Goal: Information Seeking & Learning: Compare options

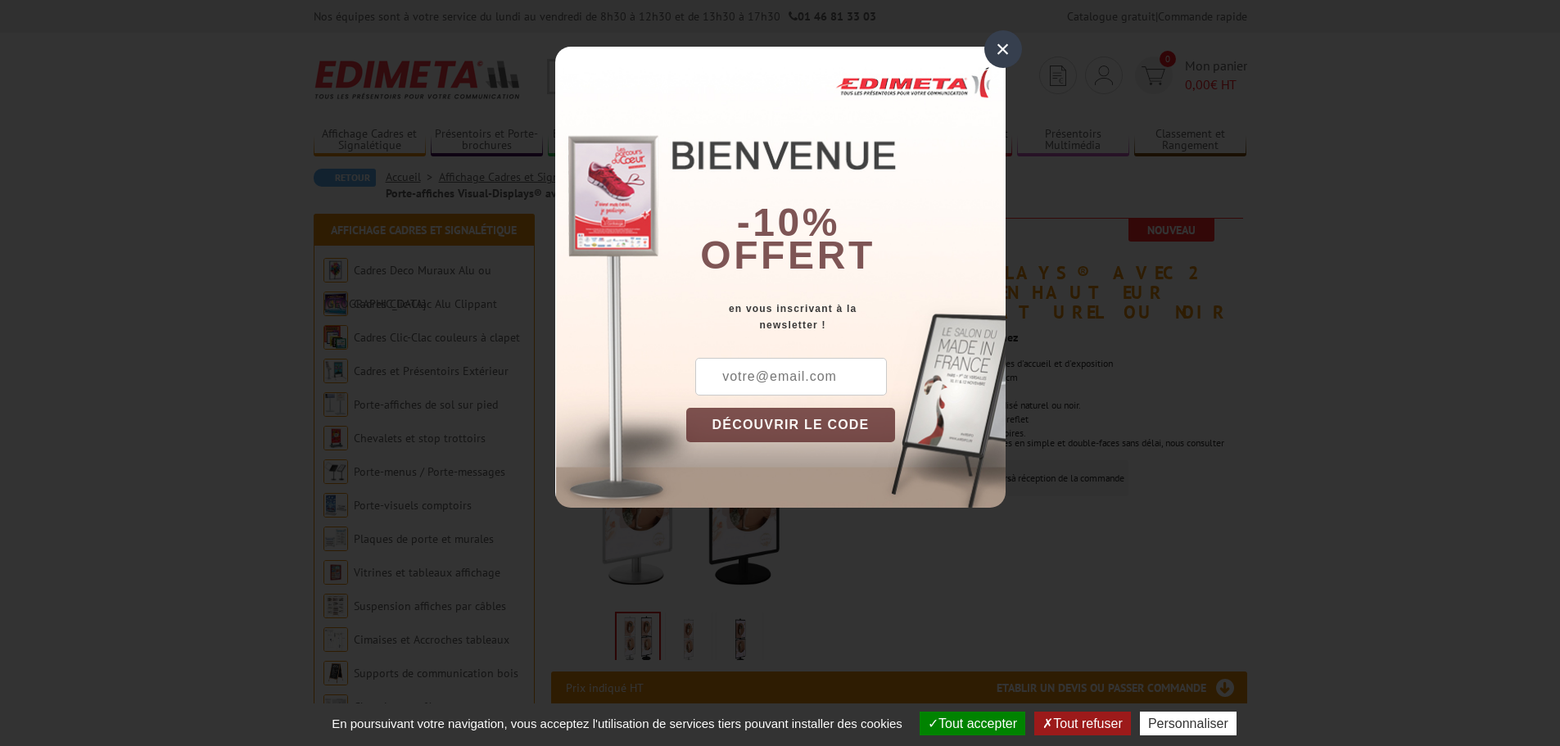
click at [1000, 51] on div "×" at bounding box center [1003, 49] width 38 height 38
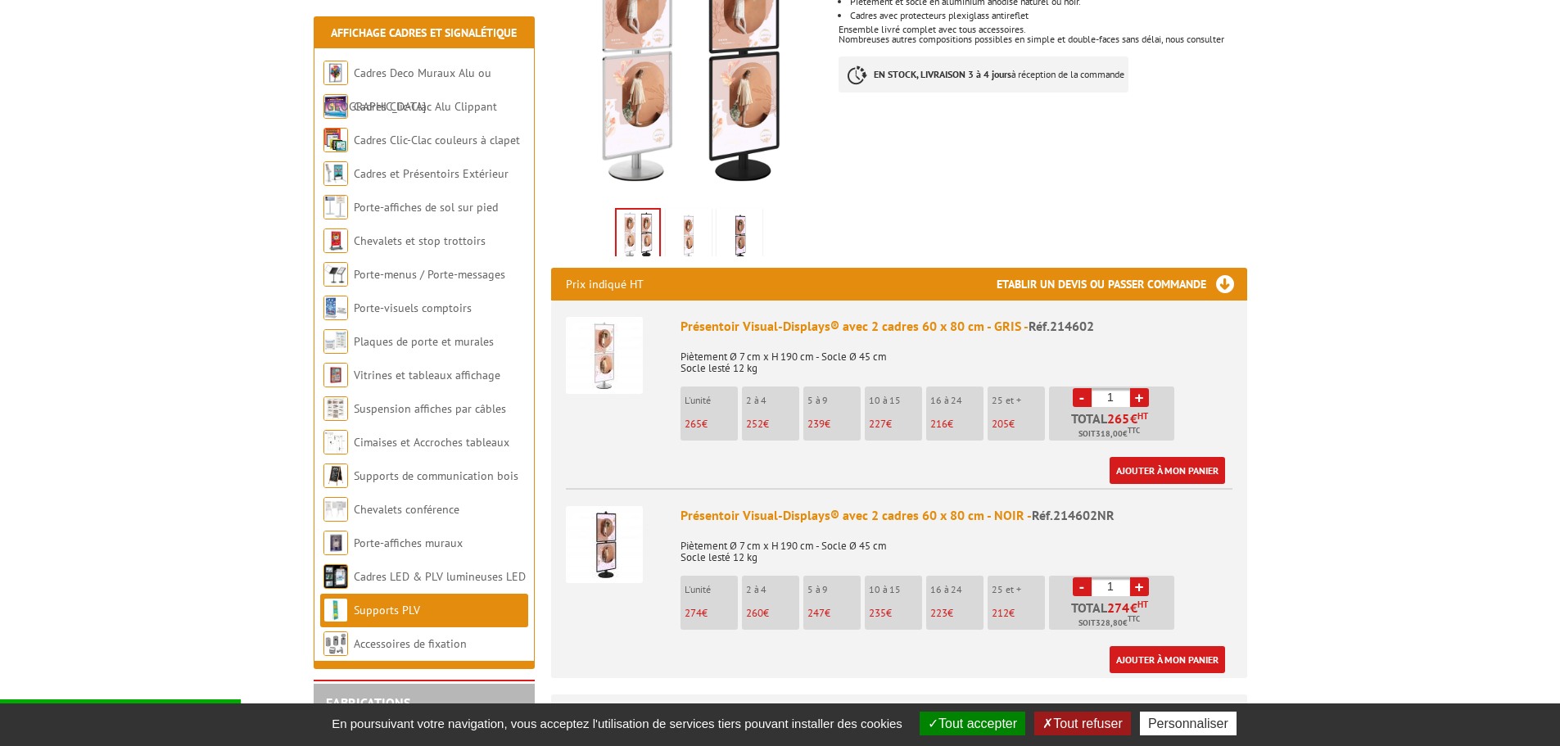
scroll to position [546, 0]
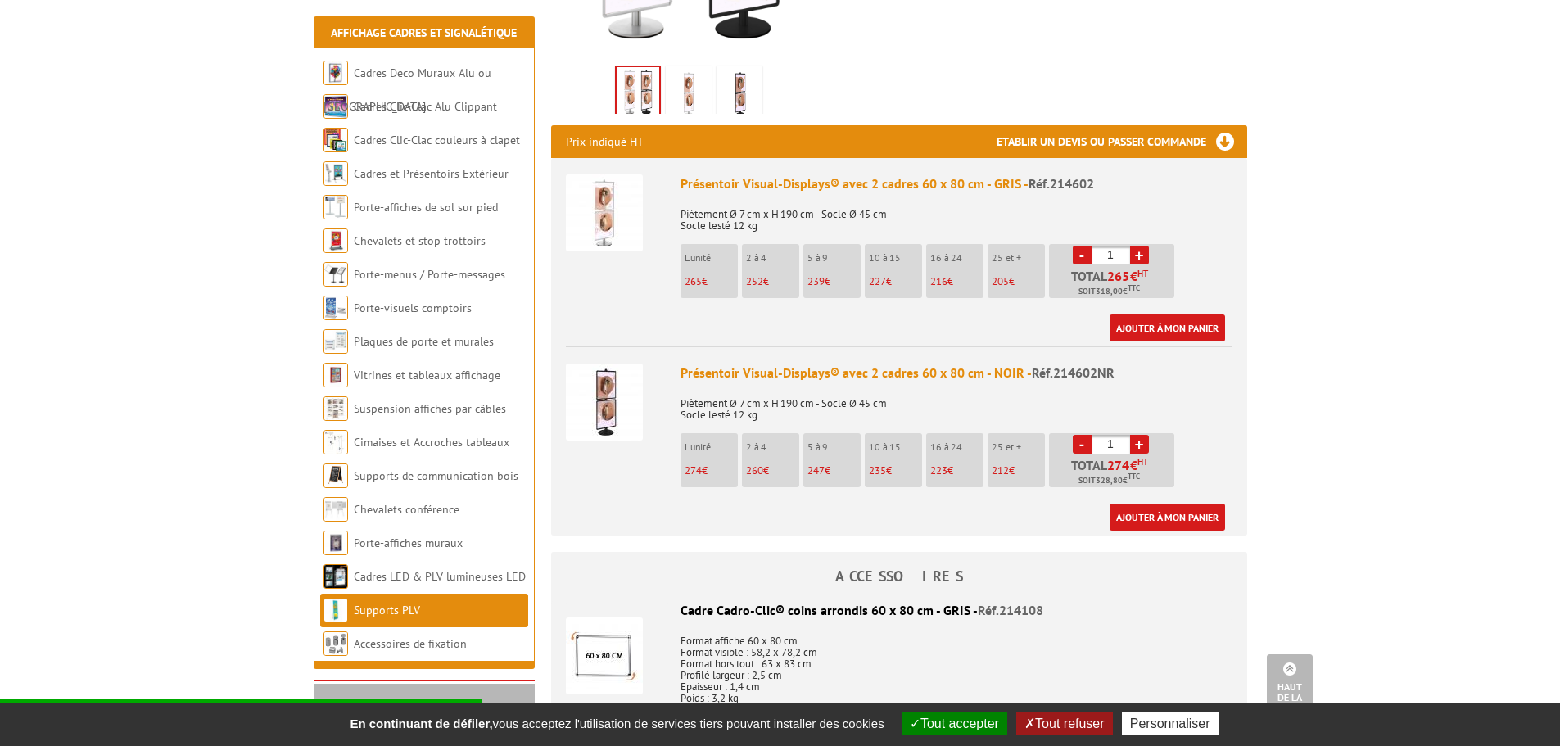
click at [854, 136] on div "Prix indiqué HT Etablir un devis ou passer commande" at bounding box center [899, 141] width 696 height 33
click at [859, 174] on div "Présentoir Visual-Displays® avec 2 cadres 60 x 80 cm - GRIS - Réf.214602" at bounding box center [956, 183] width 552 height 19
click at [860, 174] on div "Présentoir Visual-Displays® avec 2 cadres 60 x 80 cm - GRIS - Réf.214602" at bounding box center [956, 183] width 552 height 19
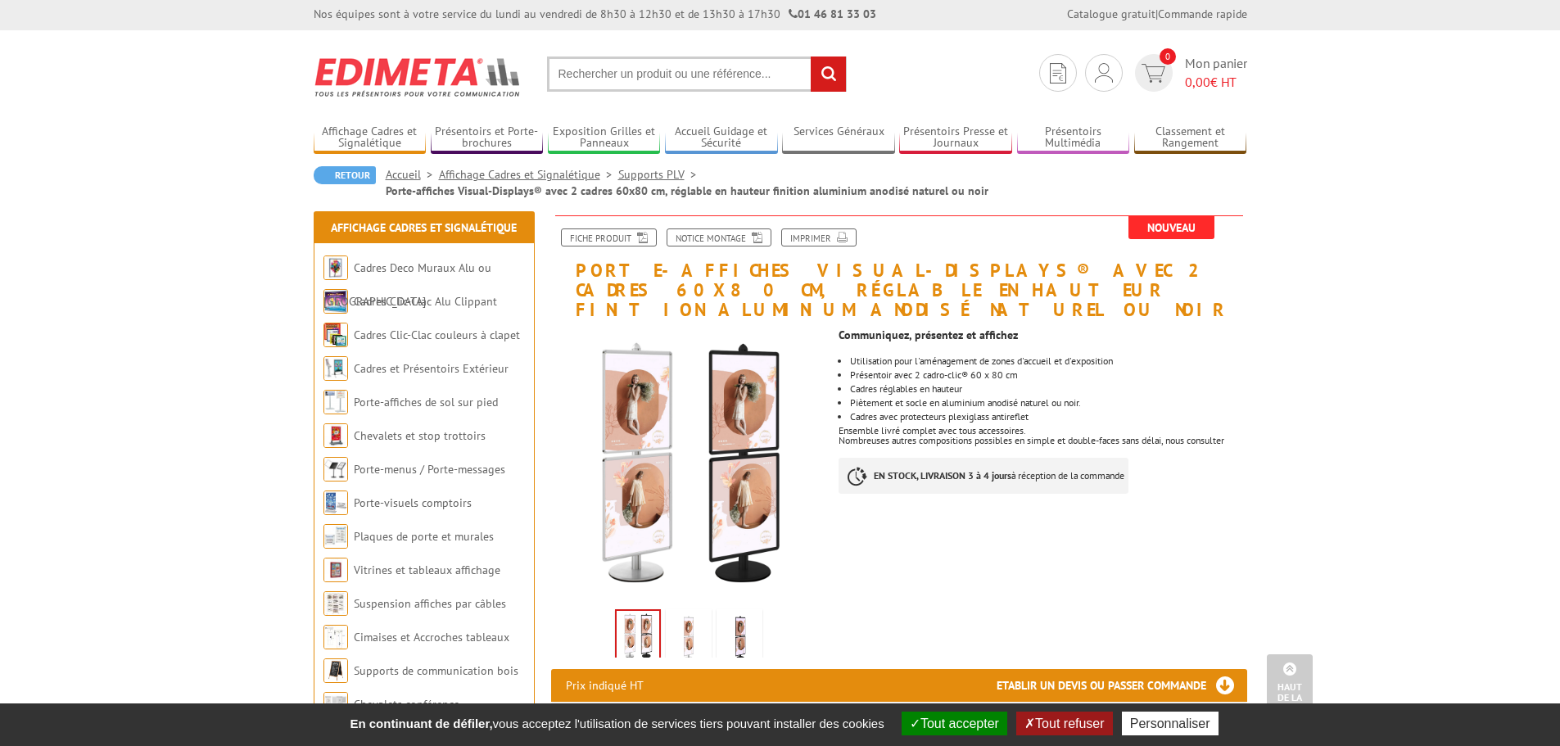
scroll to position [0, 0]
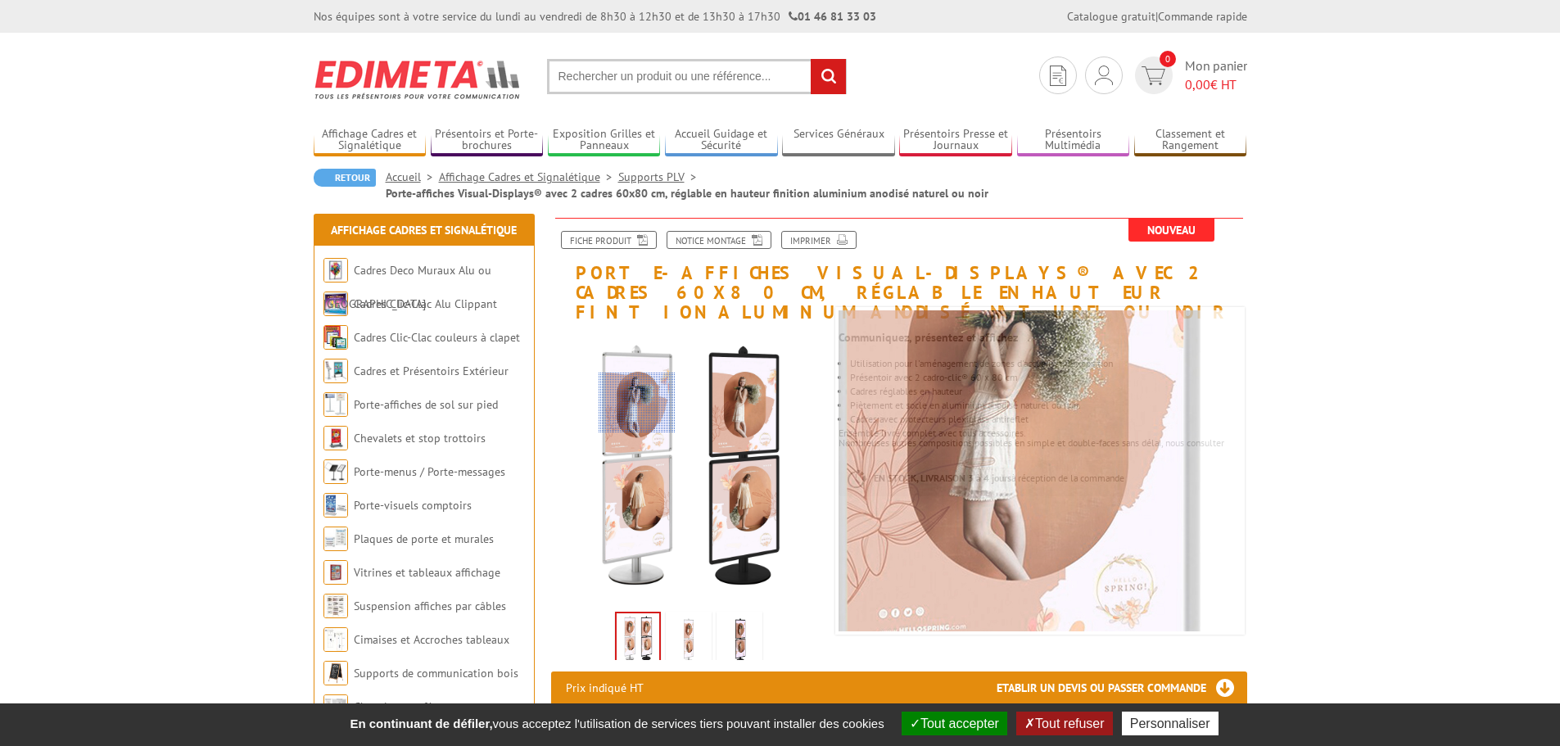
click at [637, 403] on div at bounding box center [636, 402] width 77 height 61
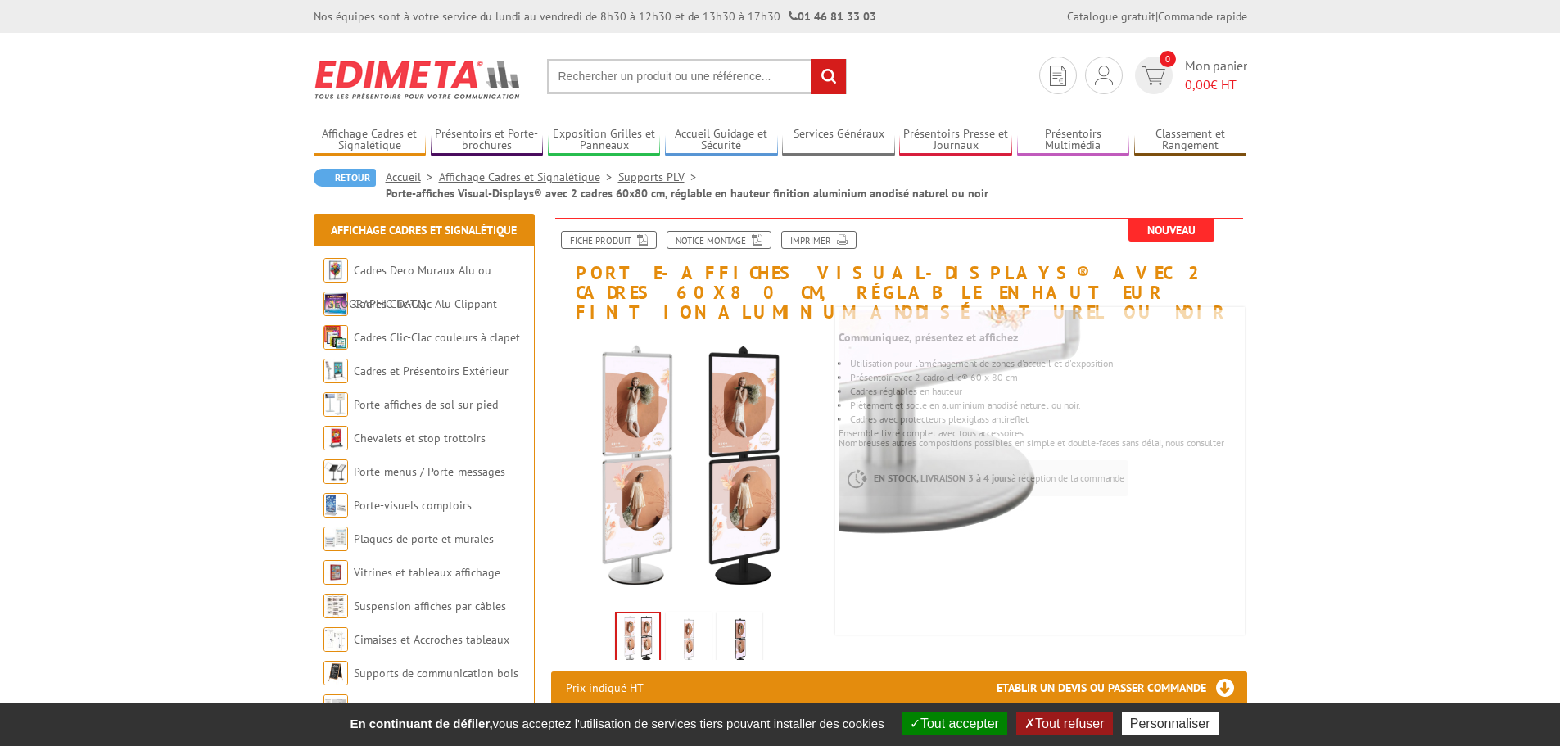
click at [639, 616] on img at bounding box center [637, 638] width 43 height 51
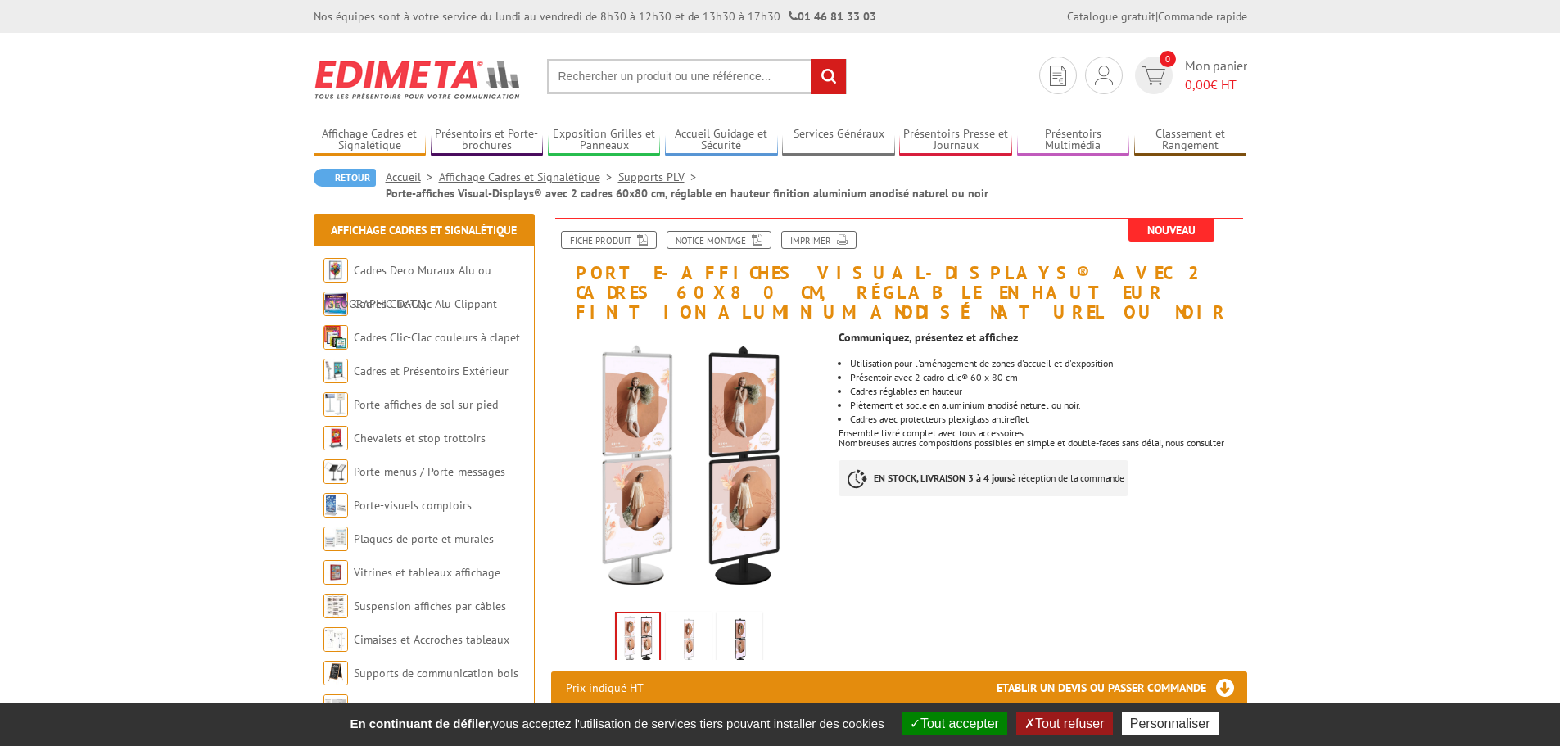
click at [639, 616] on img at bounding box center [637, 638] width 43 height 51
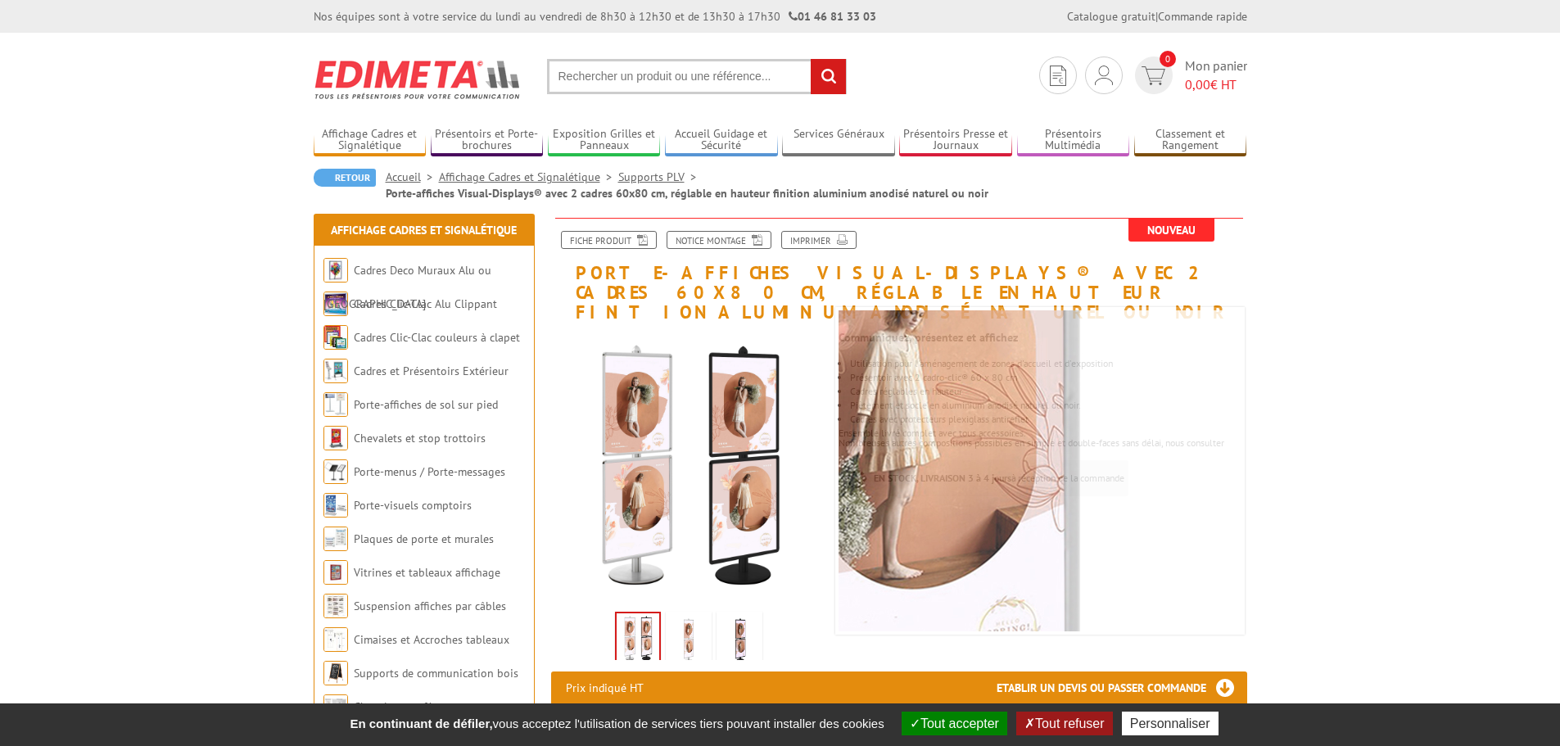
click at [692, 621] on img at bounding box center [688, 640] width 39 height 51
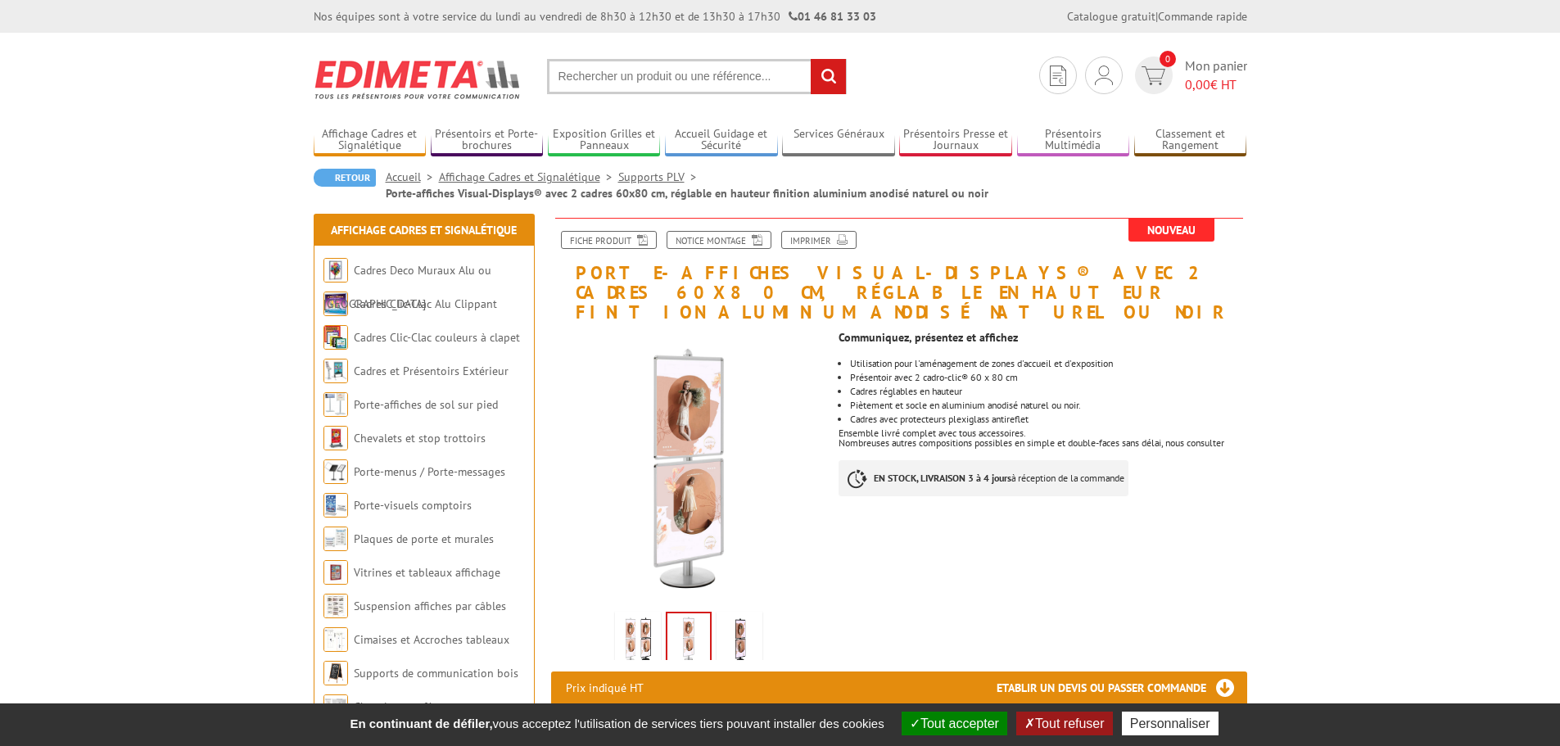
click at [738, 616] on img at bounding box center [739, 640] width 39 height 51
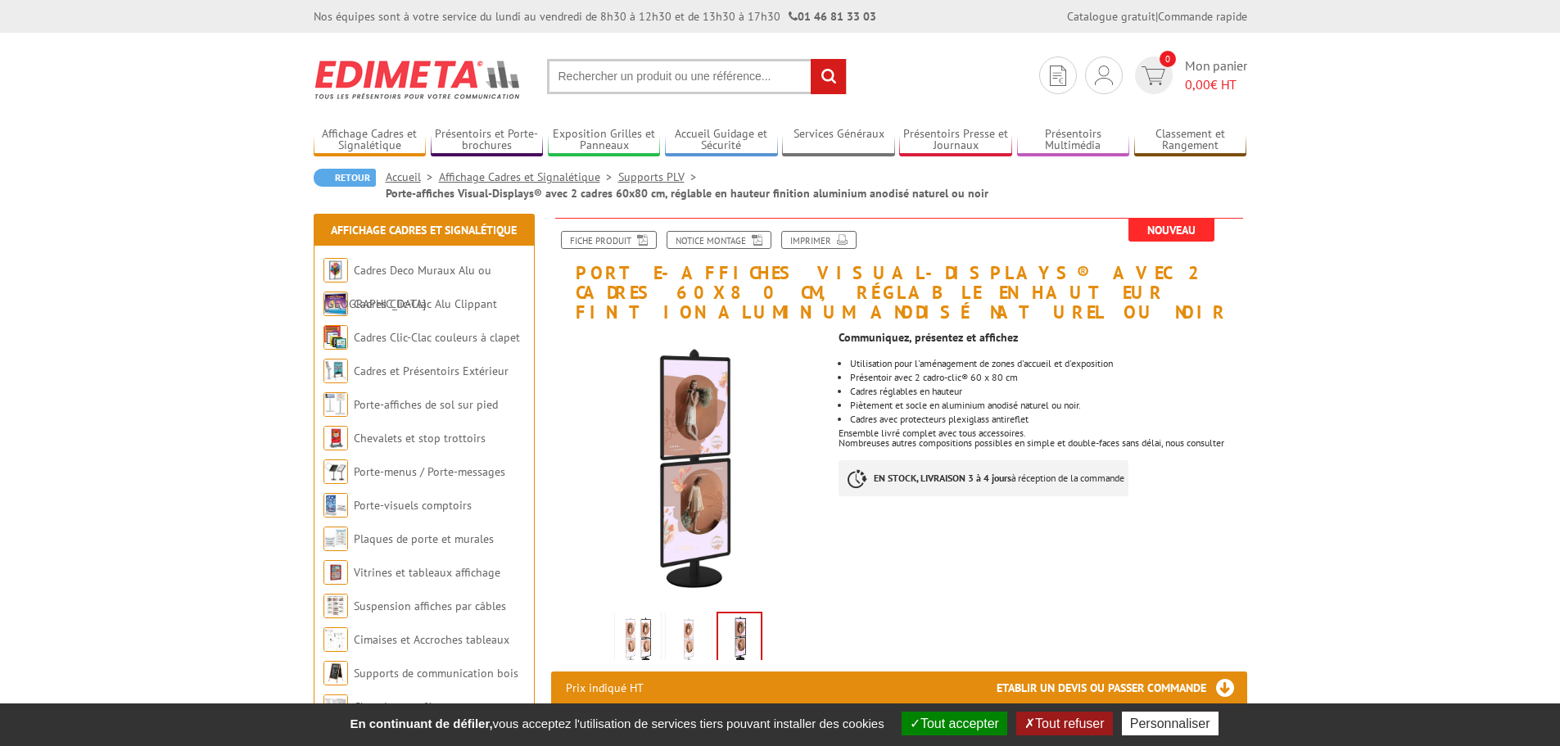
click at [631, 617] on img at bounding box center [637, 640] width 39 height 51
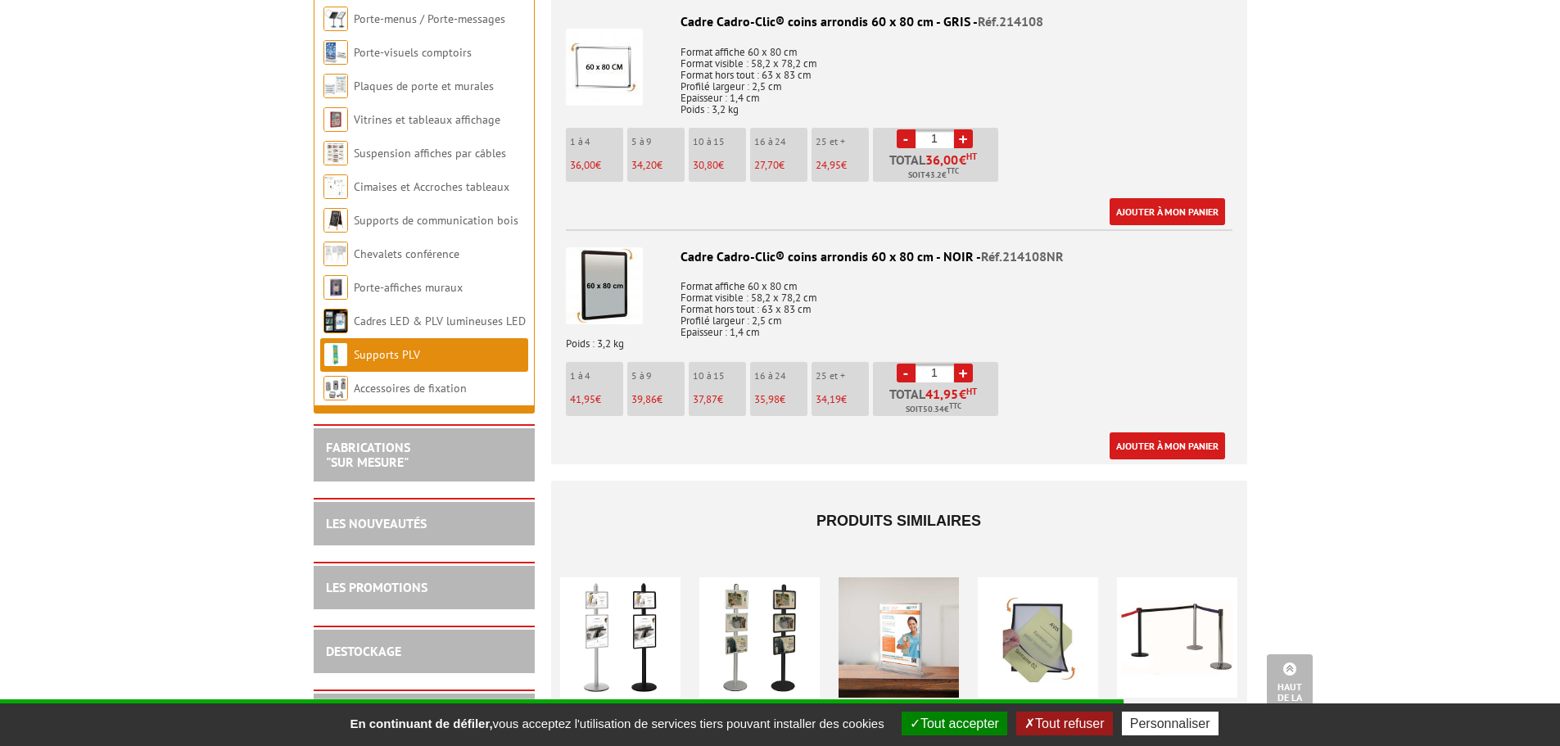
scroll to position [1501, 0]
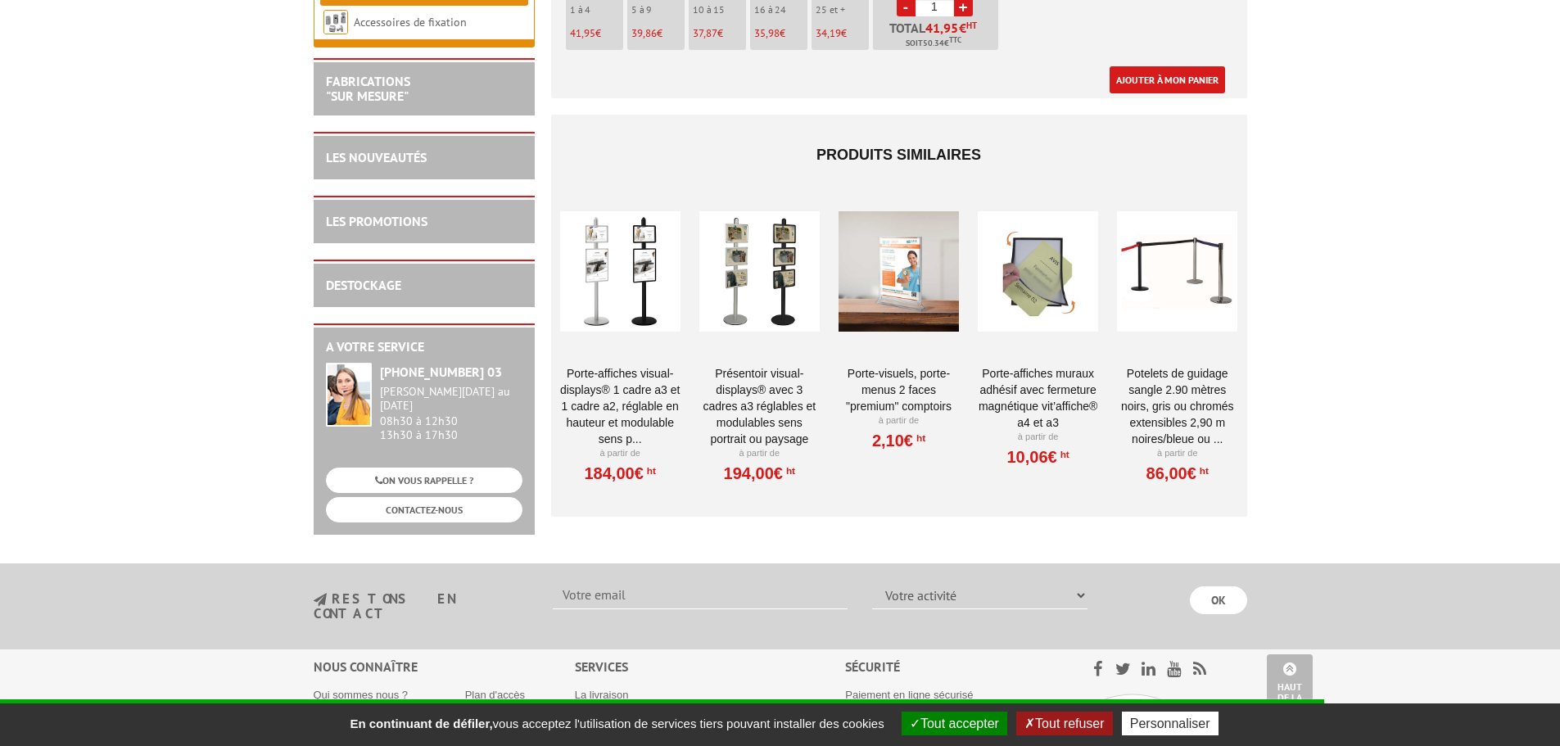
click at [1042, 384] on link "Porte-affiches muraux adhésif avec fermeture magnétique VIT’AFFICHE® A4 et A3" at bounding box center [1037, 397] width 120 height 65
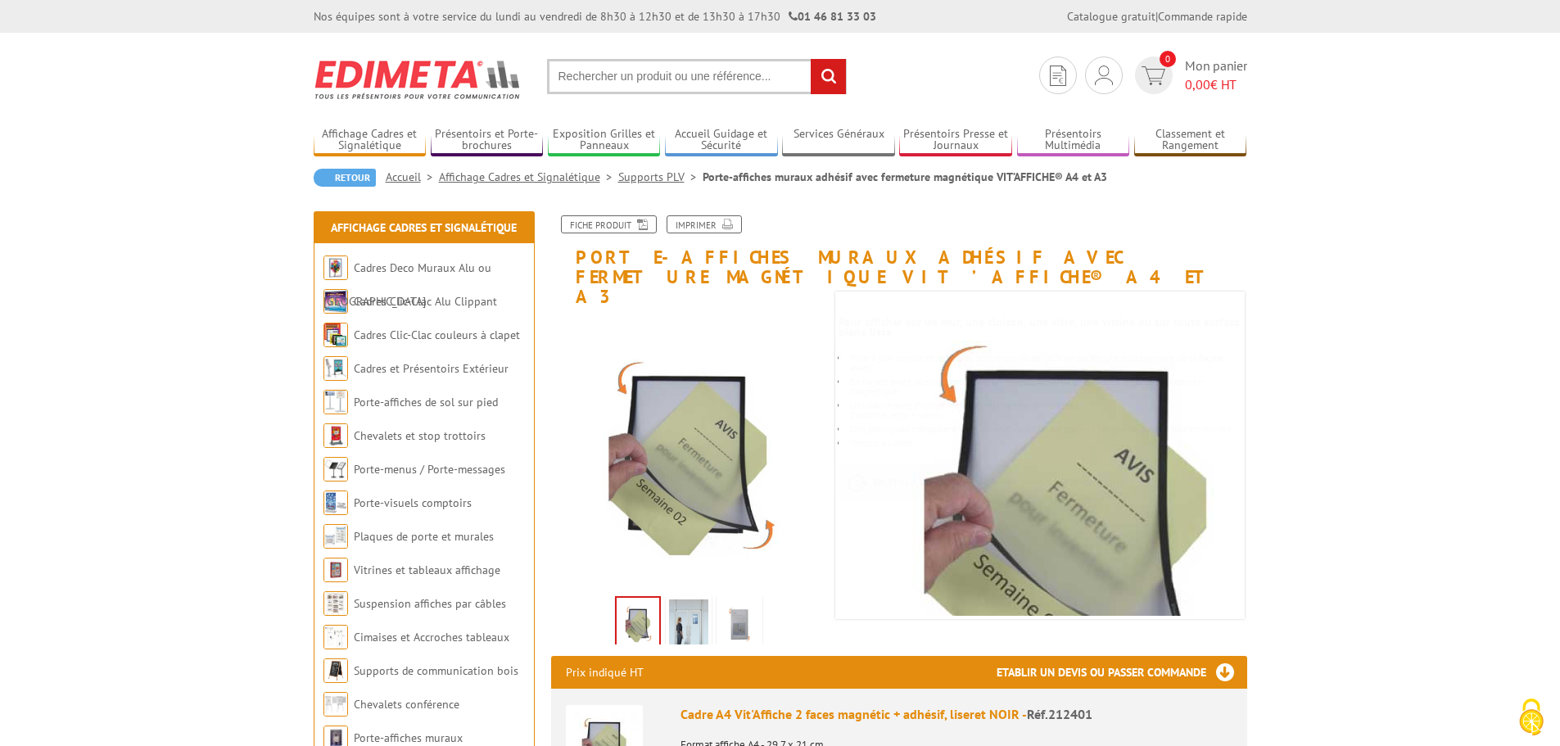
click at [689, 612] on img at bounding box center [688, 624] width 39 height 51
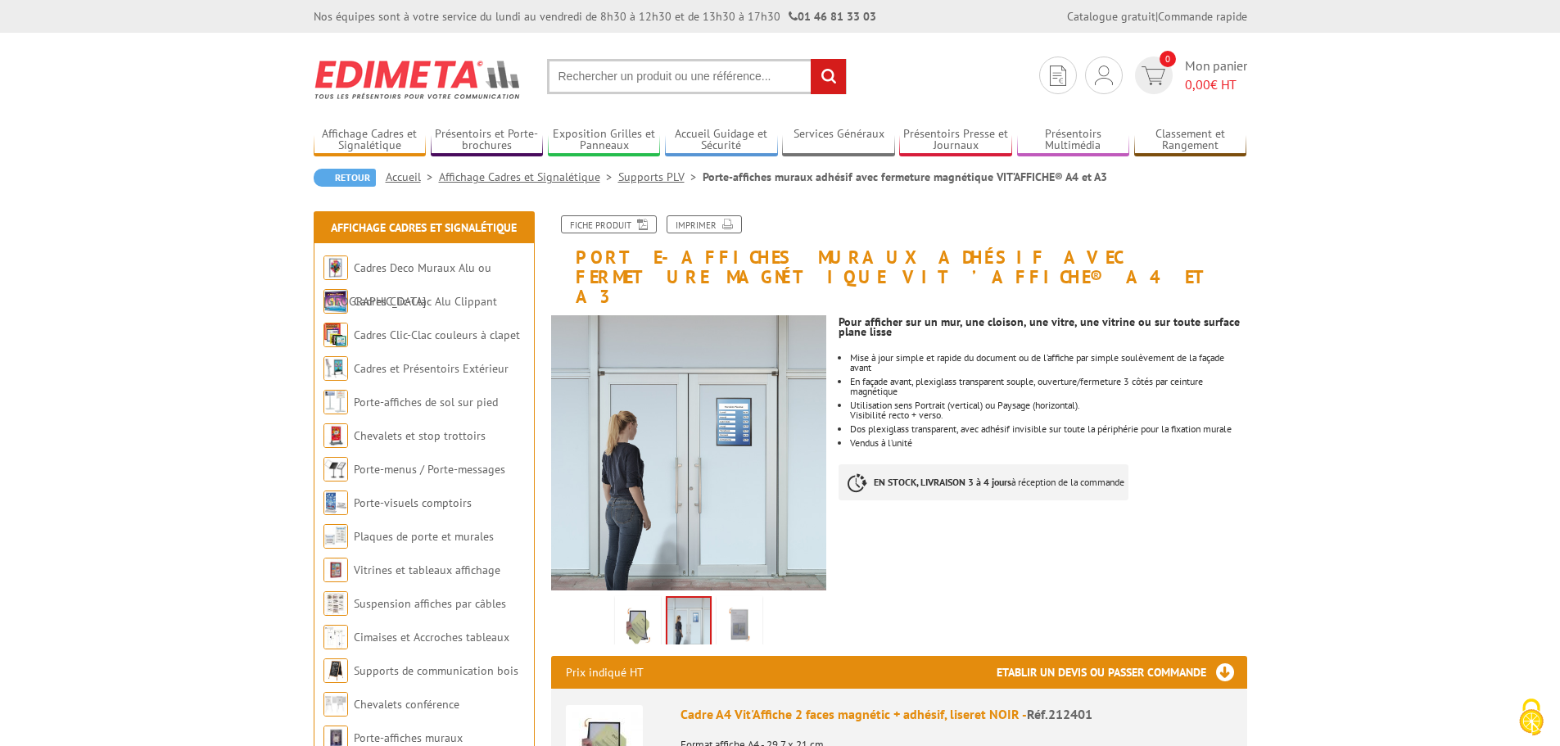
click at [754, 605] on img at bounding box center [739, 624] width 39 height 51
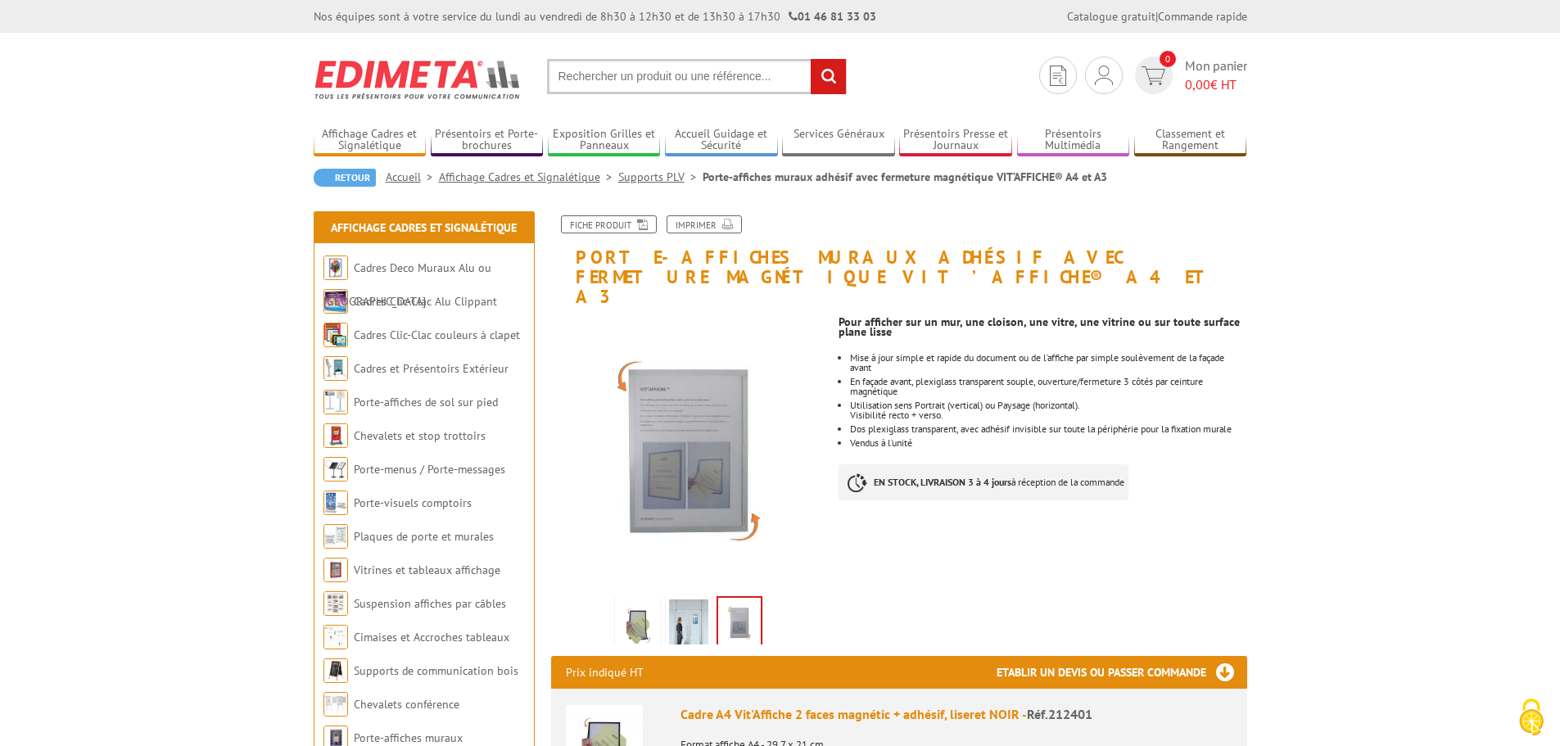
click at [642, 607] on img at bounding box center [637, 624] width 39 height 51
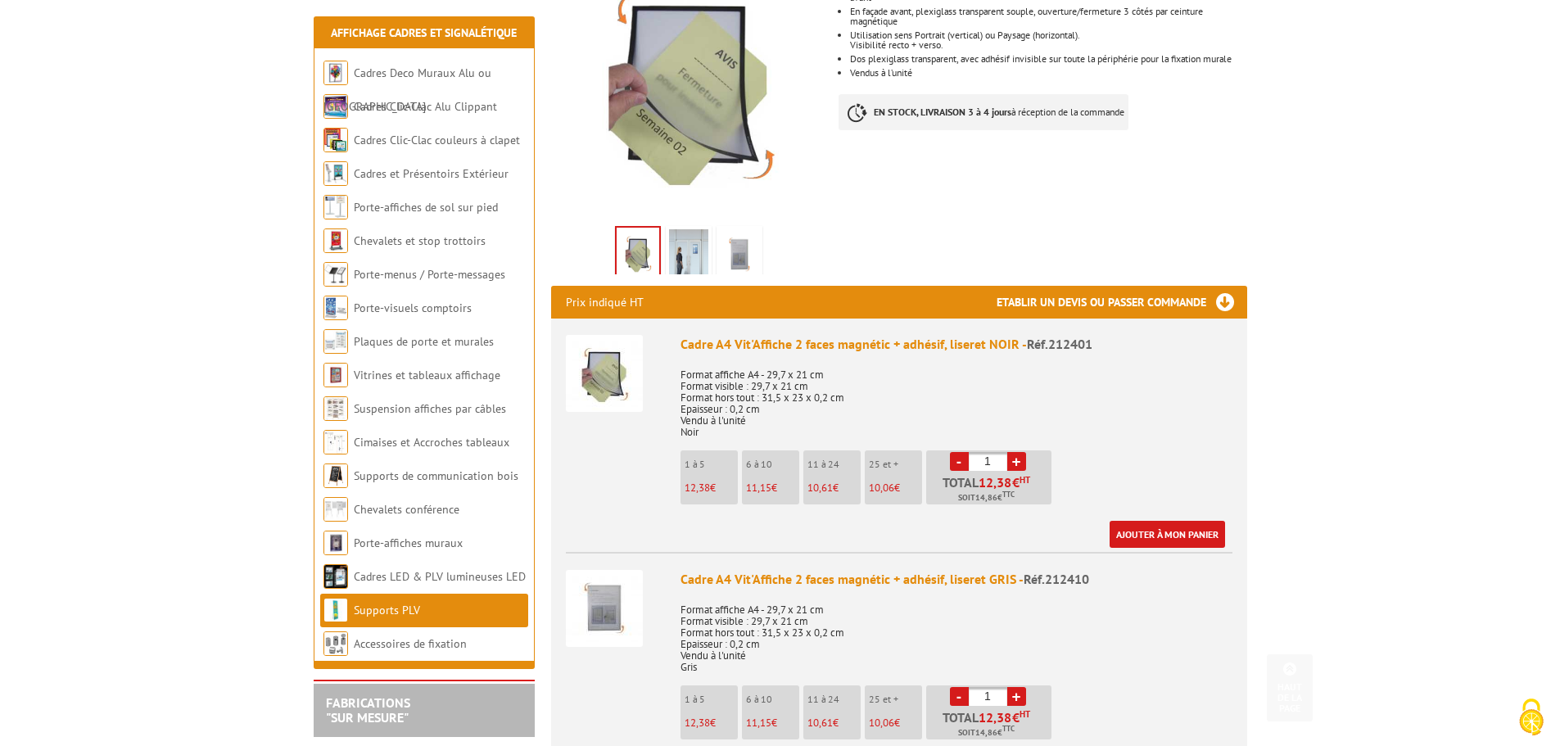
scroll to position [409, 0]
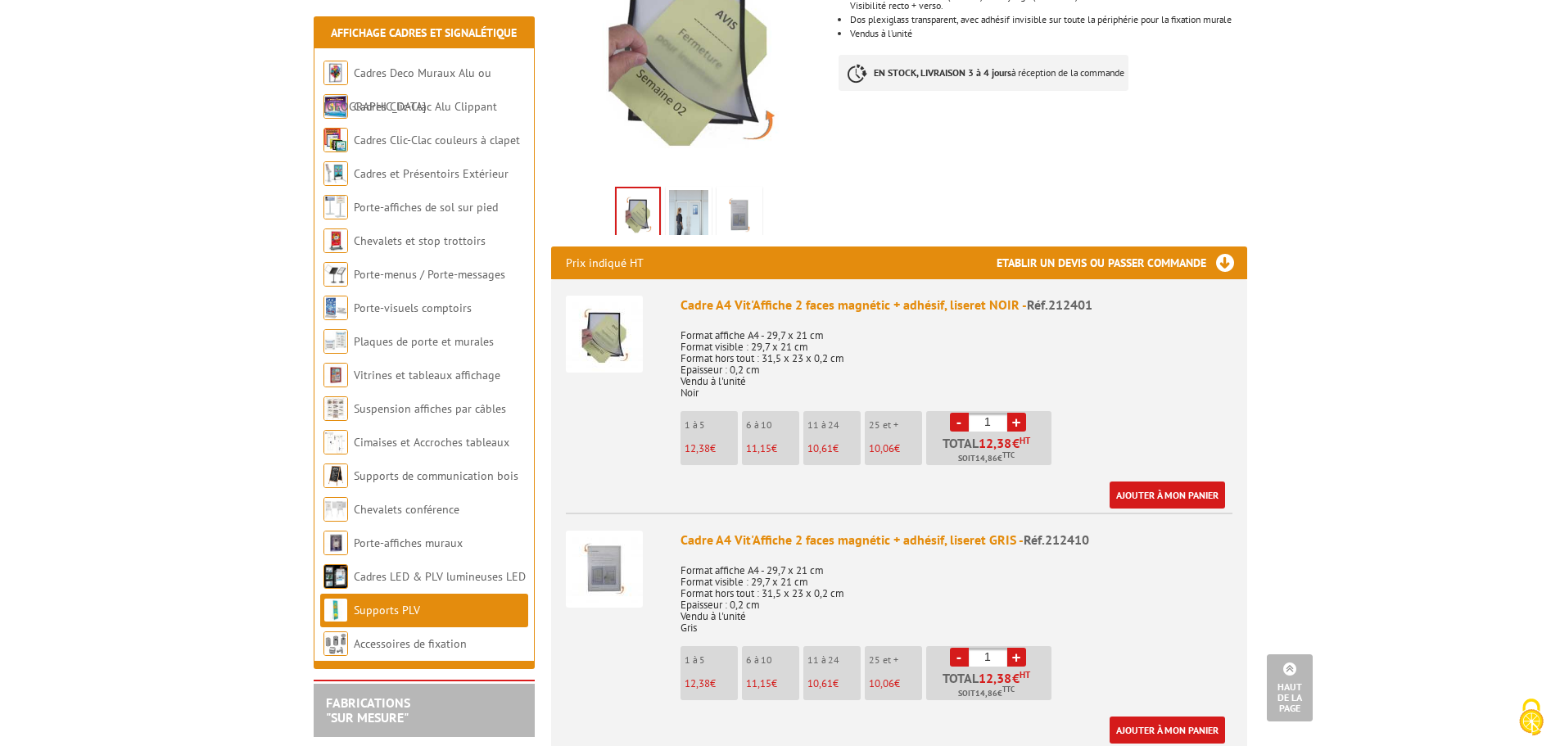
click at [799, 532] on div "Cadre A4 Vit'Affiche 2 faces magnétic + adhésif, liseret GRIS - Réf.212410 Form…" at bounding box center [956, 636] width 552 height 213
click at [611, 556] on img at bounding box center [604, 568] width 77 height 77
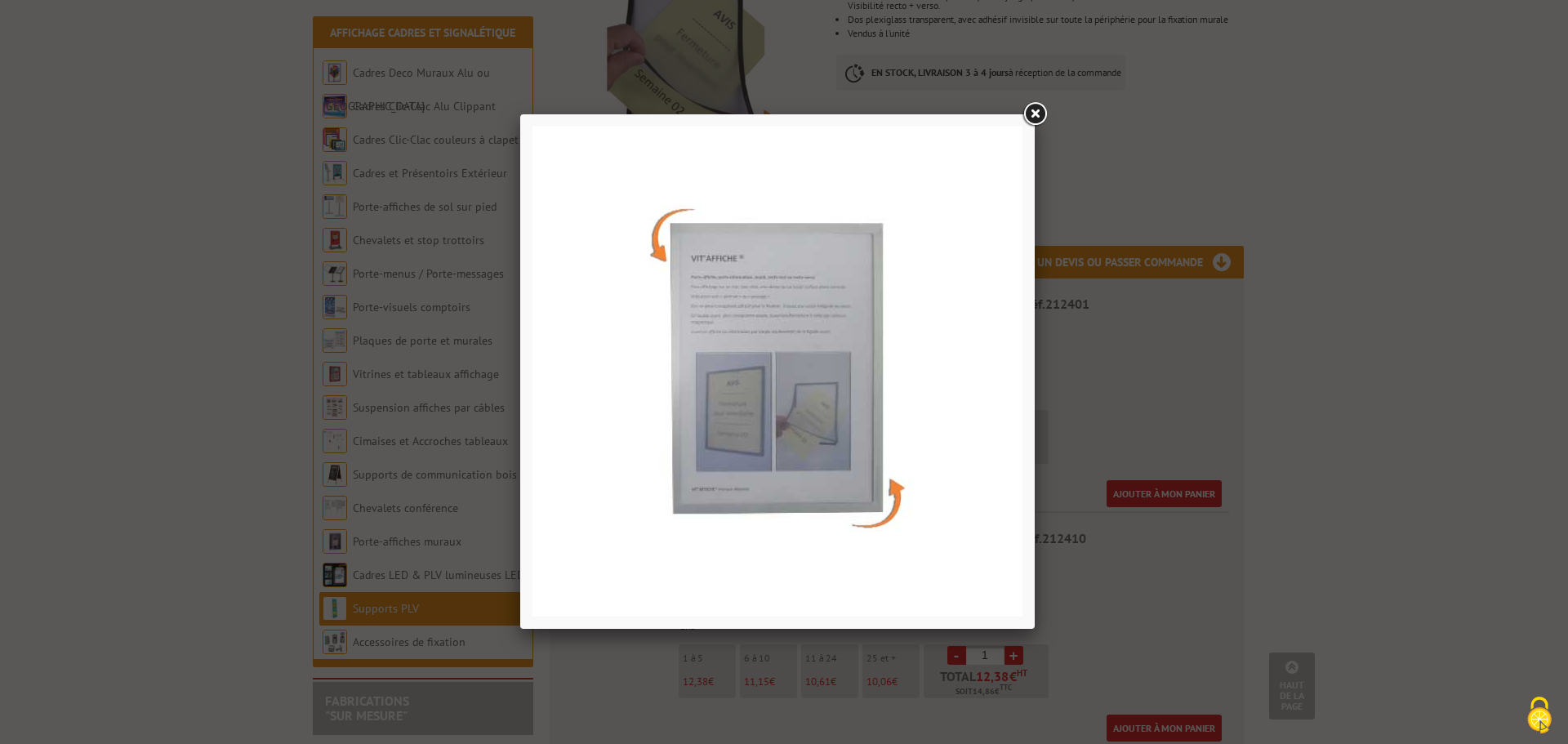
click at [1034, 115] on link at bounding box center [1033, 114] width 29 height 29
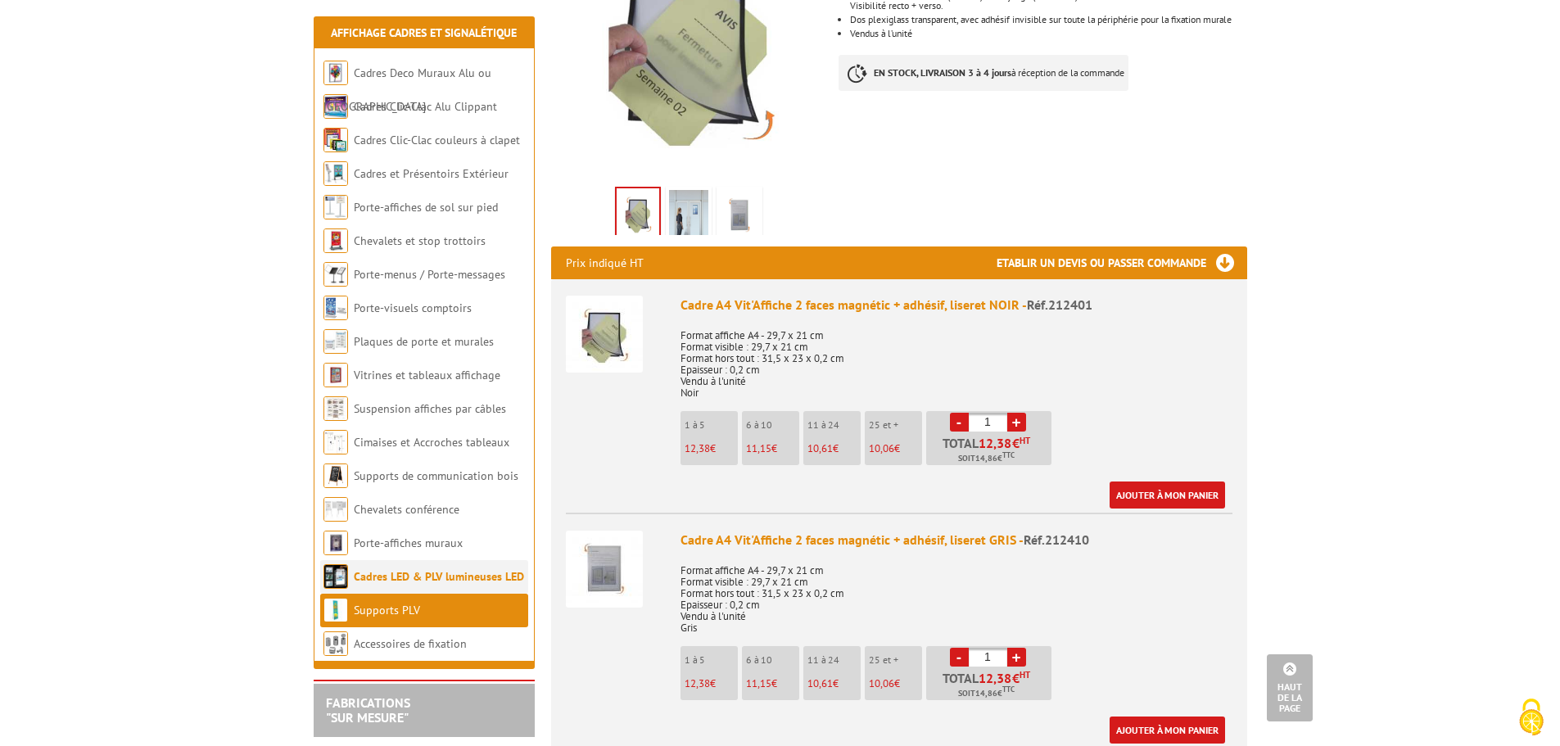
click at [478, 574] on link "Cadres LED & PLV lumineuses LED" at bounding box center [439, 576] width 170 height 15
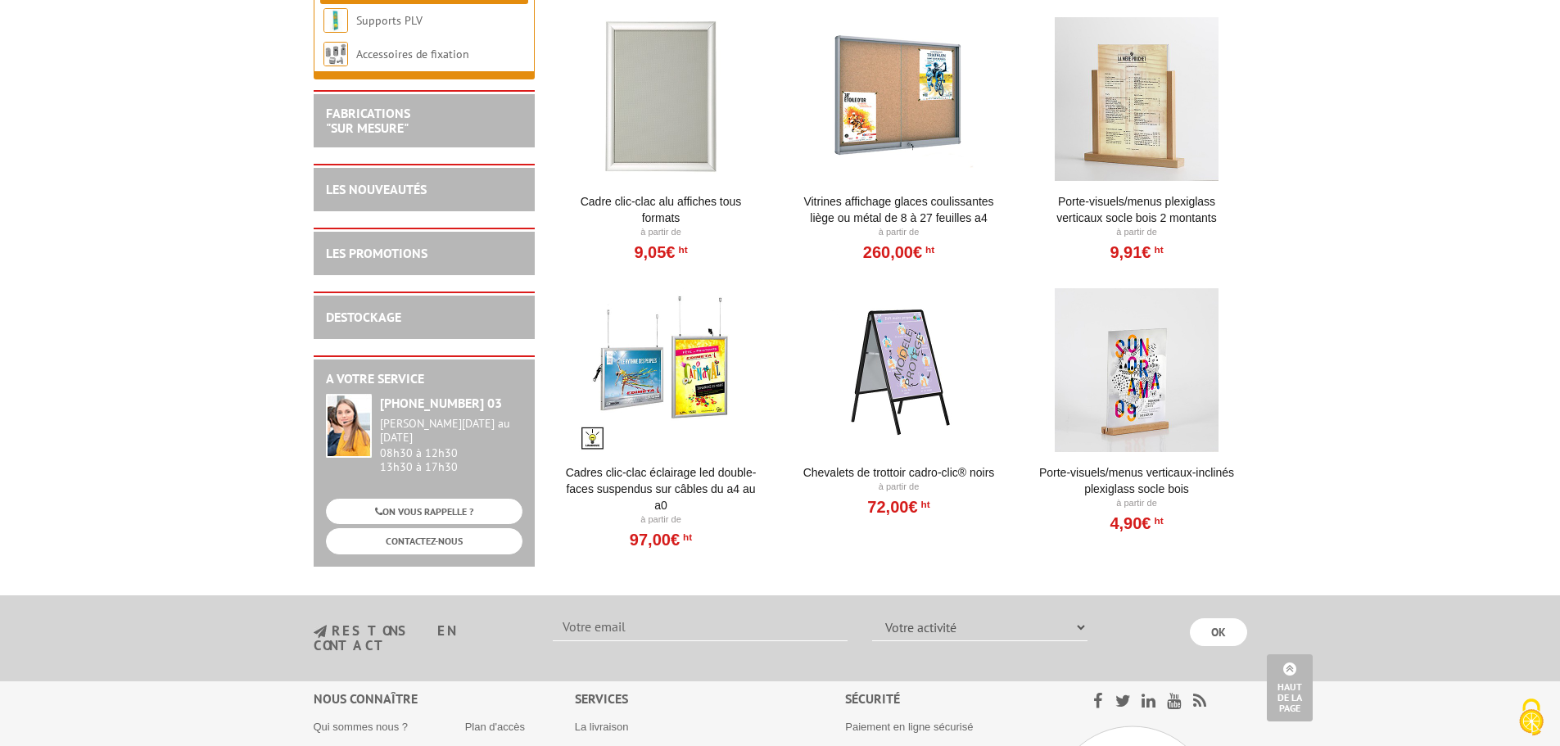
scroll to position [2016, 0]
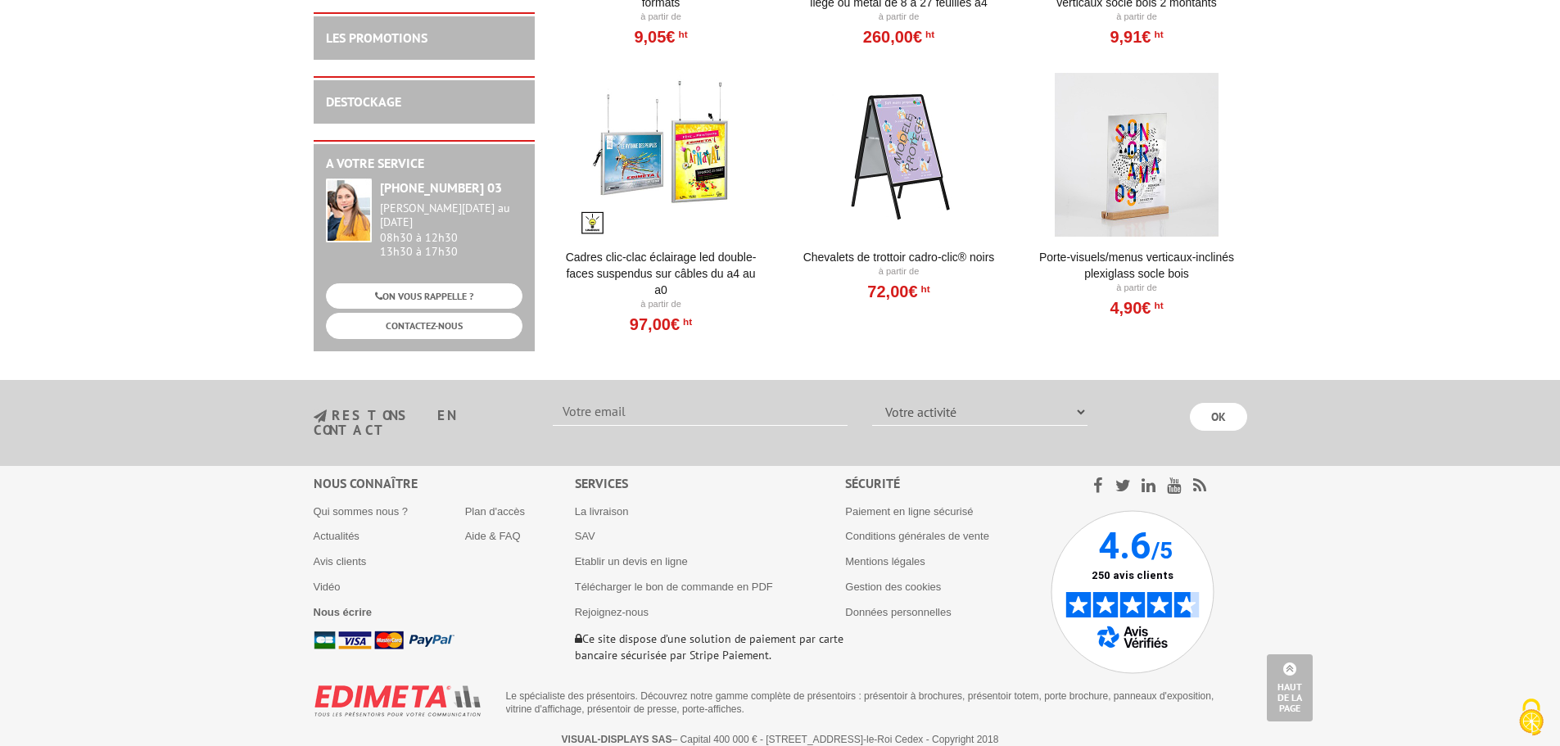
click at [691, 270] on link "Cadres clic-clac éclairage LED double-faces suspendus sur câbles du A4 au A0" at bounding box center [661, 273] width 202 height 49
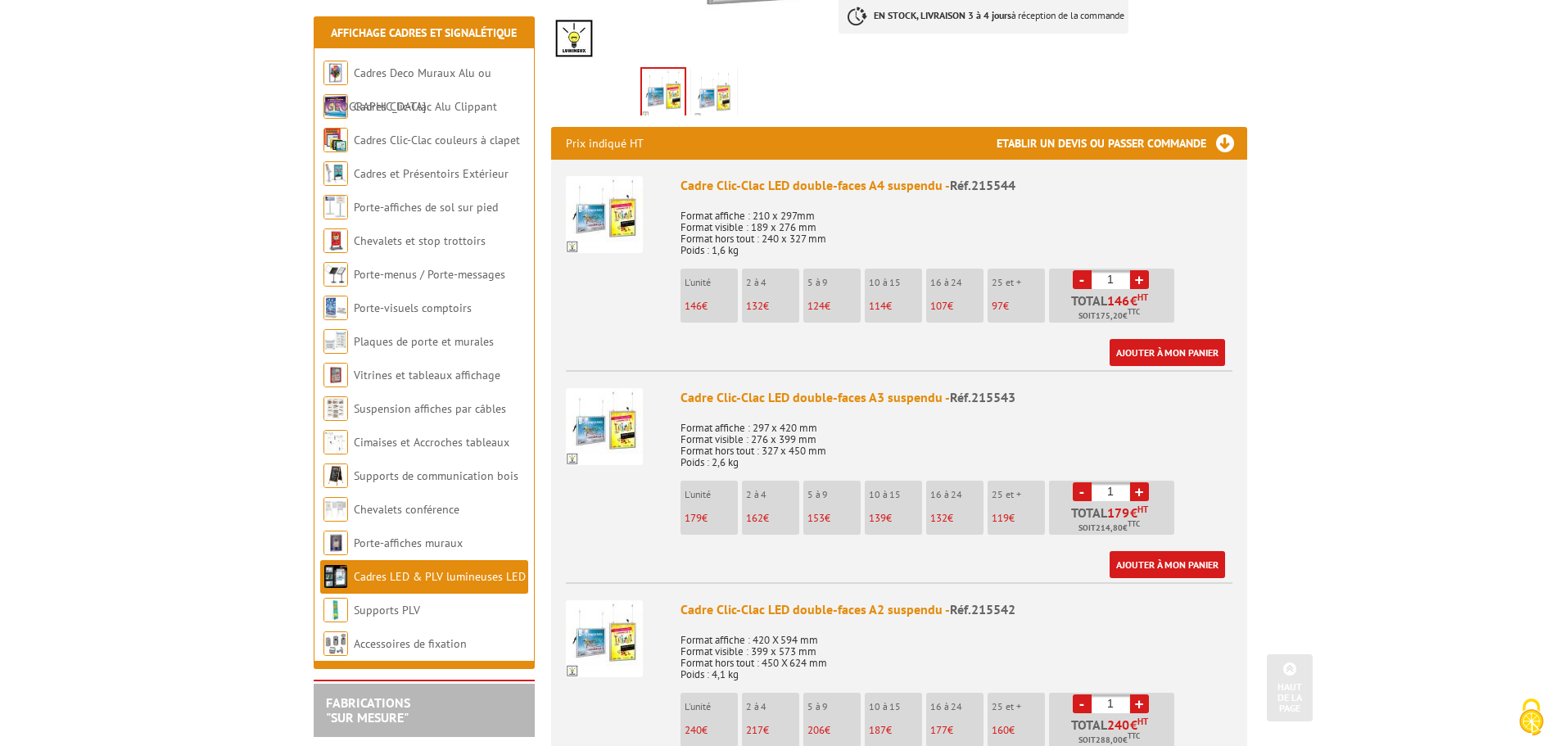
scroll to position [546, 0]
